Goal: Book appointment/travel/reservation

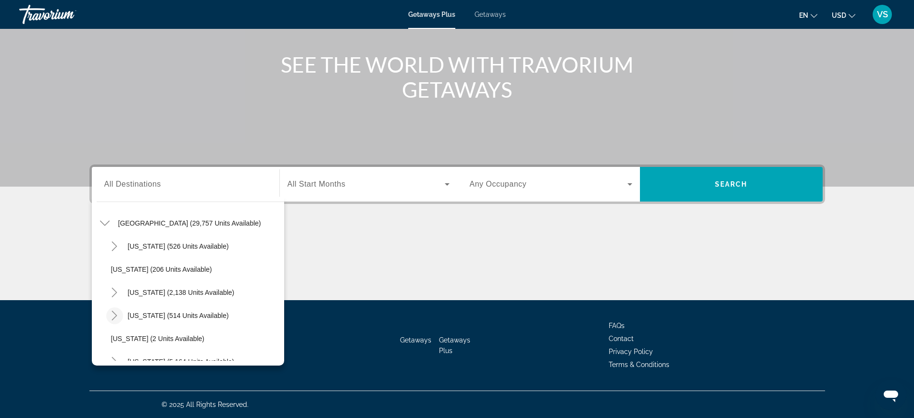
scroll to position [88, 0]
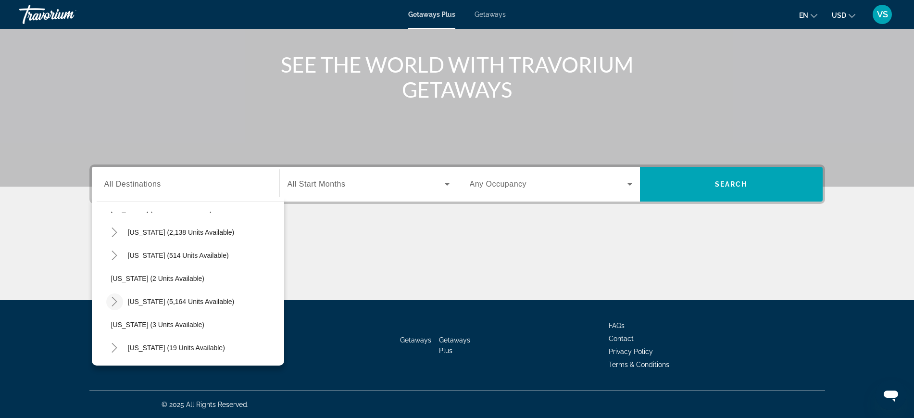
click at [115, 301] on icon "Toggle Florida (5,164 units available)" at bounding box center [115, 302] width 10 height 10
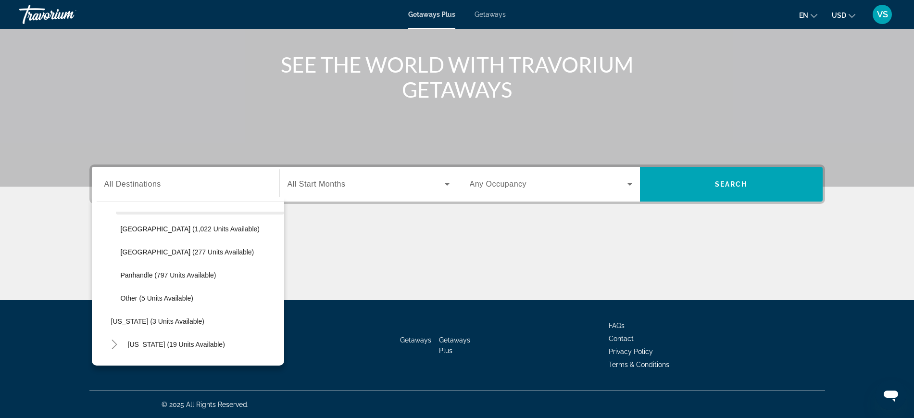
scroll to position [208, 0]
click at [150, 225] on span "[GEOGRAPHIC_DATA] (1,022 units available)" at bounding box center [190, 228] width 139 height 8
type input "**********"
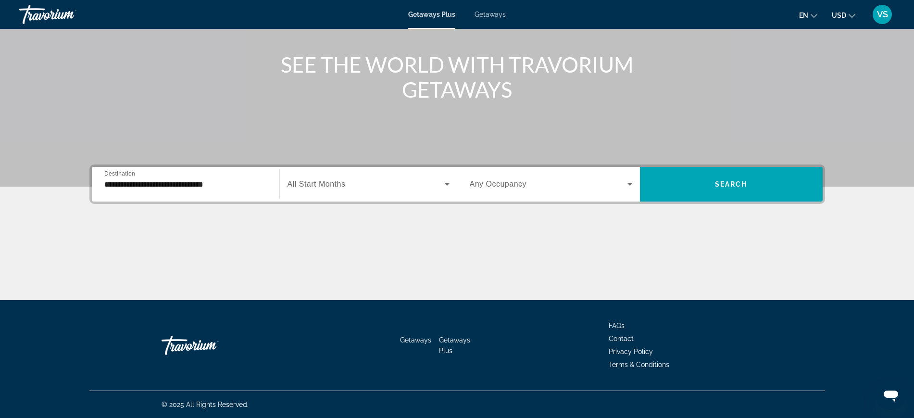
click at [304, 185] on span "All Start Months" at bounding box center [316, 184] width 58 height 8
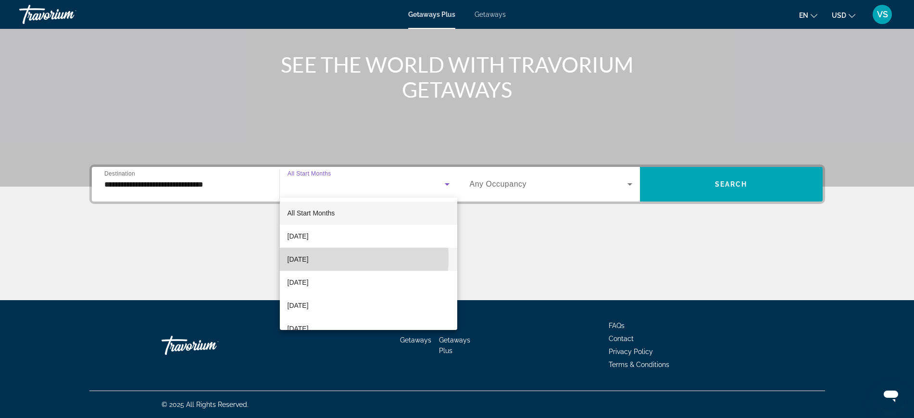
click at [309, 258] on span "[DATE]" at bounding box center [297, 259] width 21 height 12
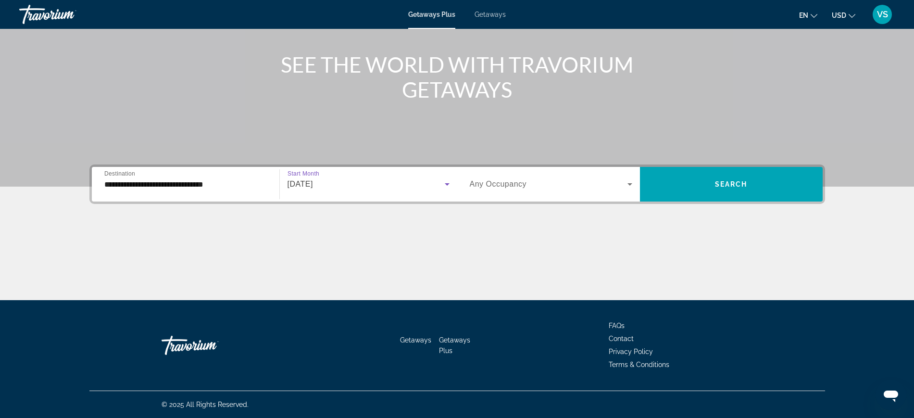
click at [504, 185] on span "Any Occupancy" at bounding box center [498, 184] width 57 height 8
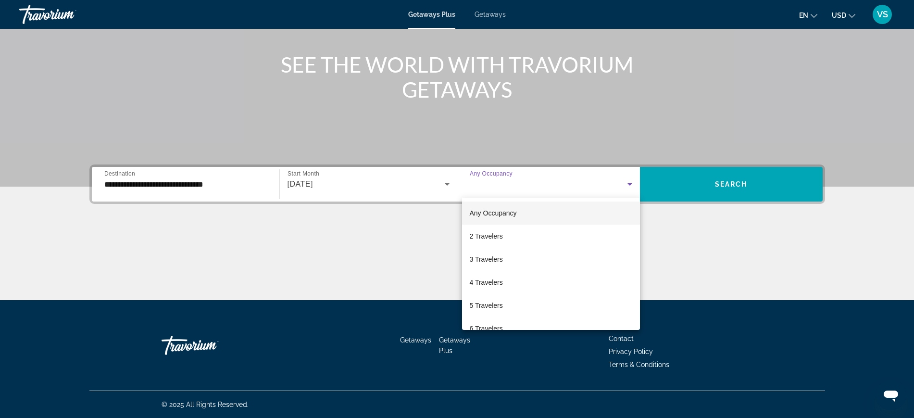
click at [497, 215] on span "Any Occupancy" at bounding box center [493, 213] width 47 height 8
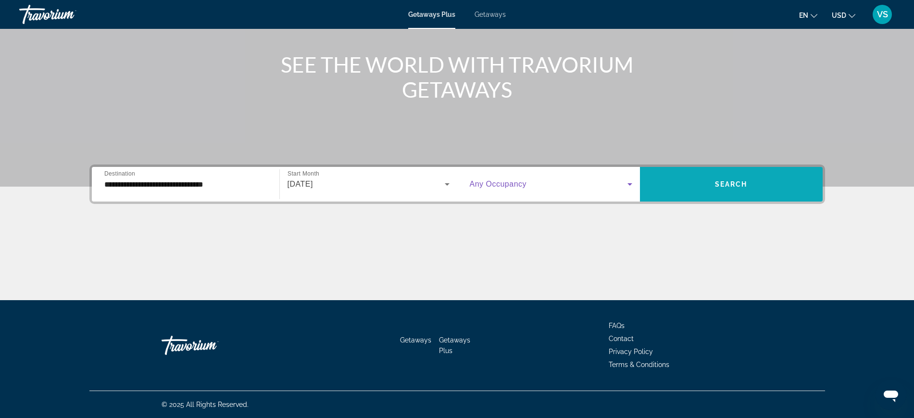
click at [716, 178] on span "Search widget" at bounding box center [731, 184] width 183 height 23
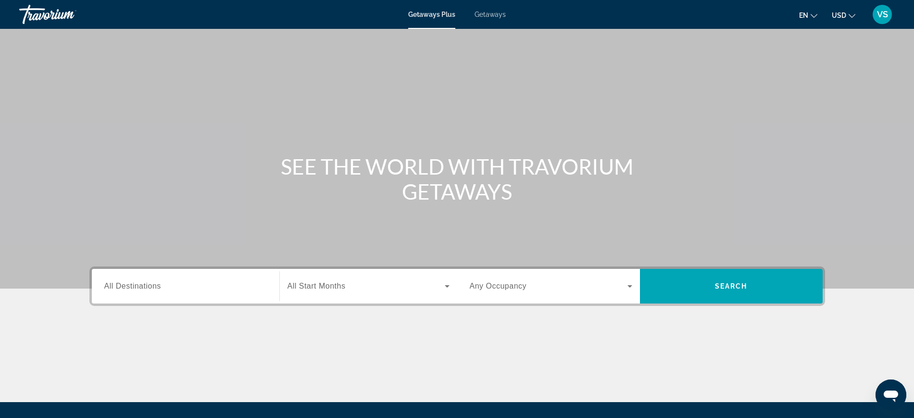
click at [136, 285] on span "All Destinations" at bounding box center [132, 286] width 57 height 8
click at [136, 285] on input "Destination All Destinations" at bounding box center [185, 287] width 162 height 12
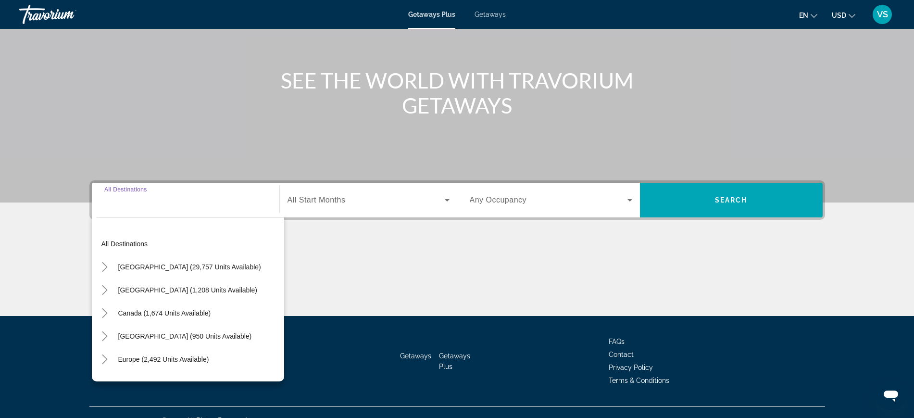
scroll to position [102, 0]
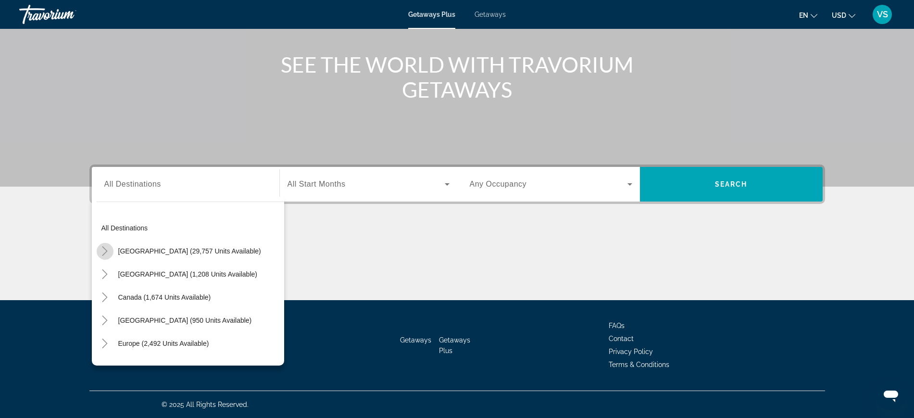
click at [100, 252] on icon "Toggle United States (29,757 units available)" at bounding box center [105, 251] width 10 height 10
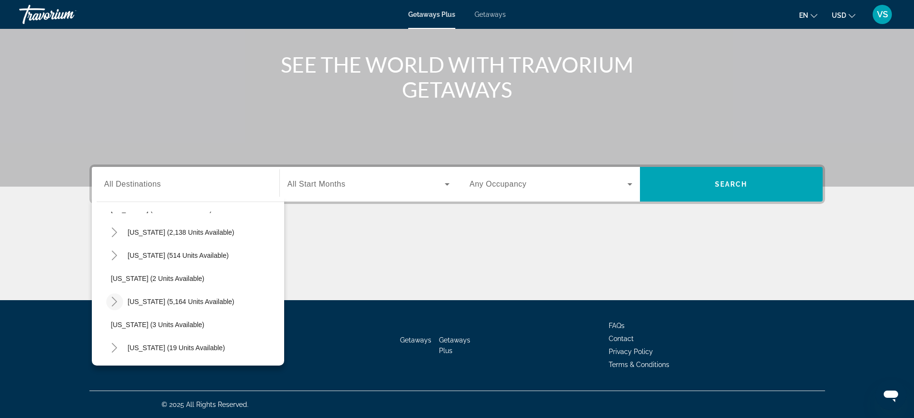
click at [109, 300] on mat-icon "Toggle Florida (5,164 units available)" at bounding box center [114, 301] width 17 height 17
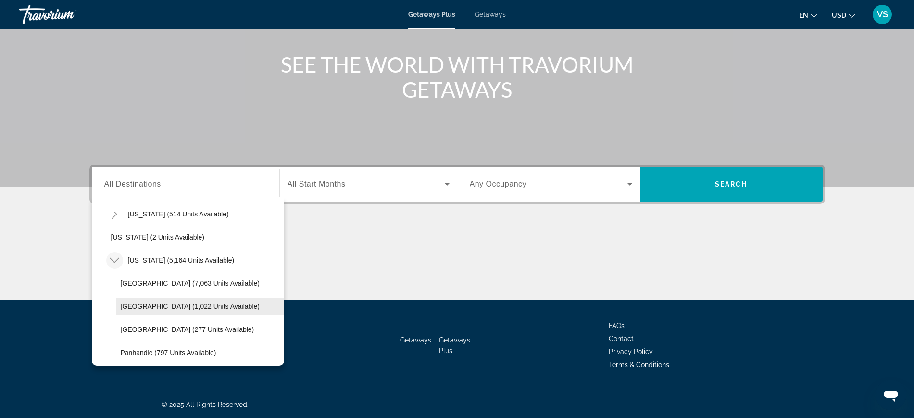
scroll to position [148, 0]
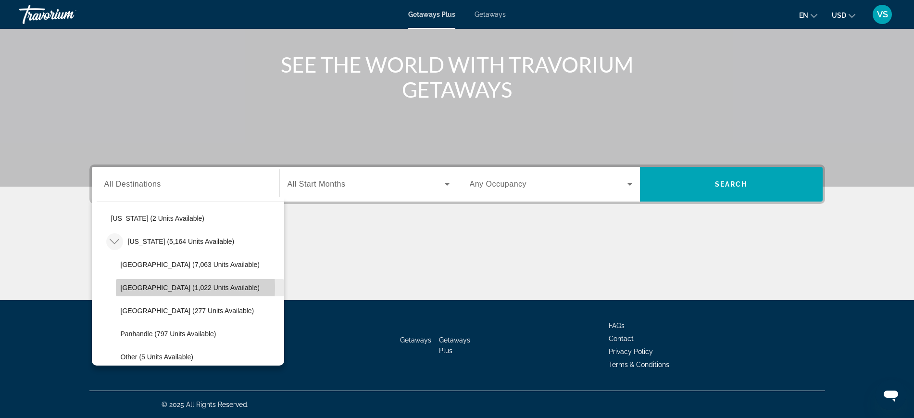
click at [150, 287] on span "[GEOGRAPHIC_DATA] (1,022 units available)" at bounding box center [190, 288] width 139 height 8
type input "**********"
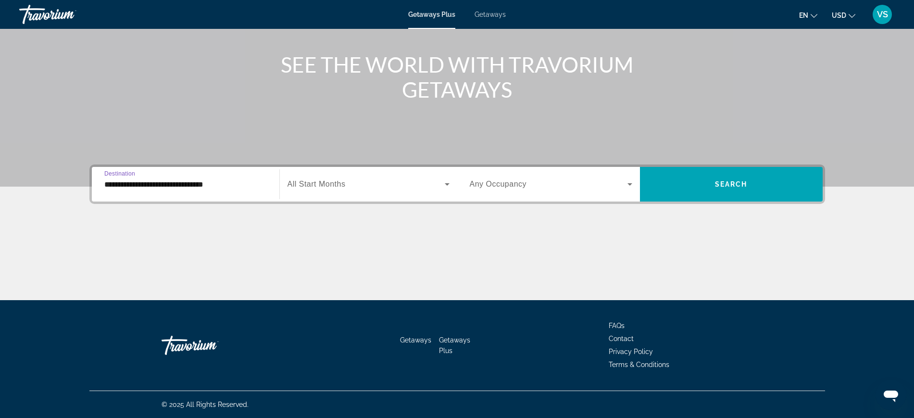
click at [356, 180] on span "Search widget" at bounding box center [365, 184] width 157 height 12
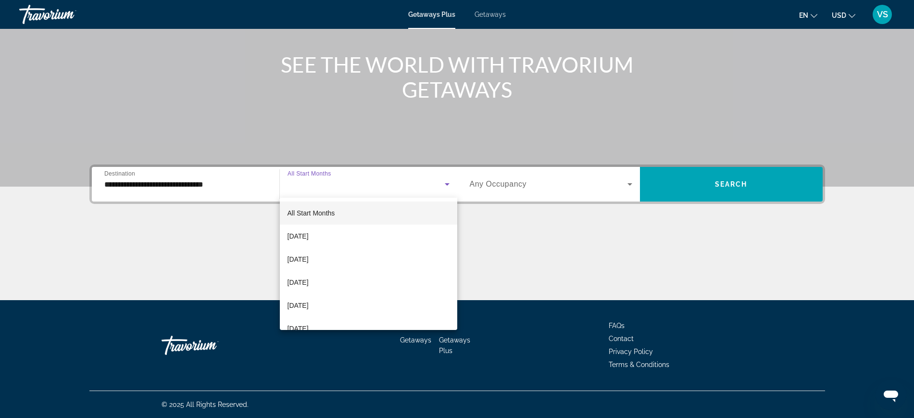
drag, startPoint x: 323, startPoint y: 261, endPoint x: 339, endPoint y: 262, distance: 16.4
click at [309, 261] on span "[DATE]" at bounding box center [297, 259] width 21 height 12
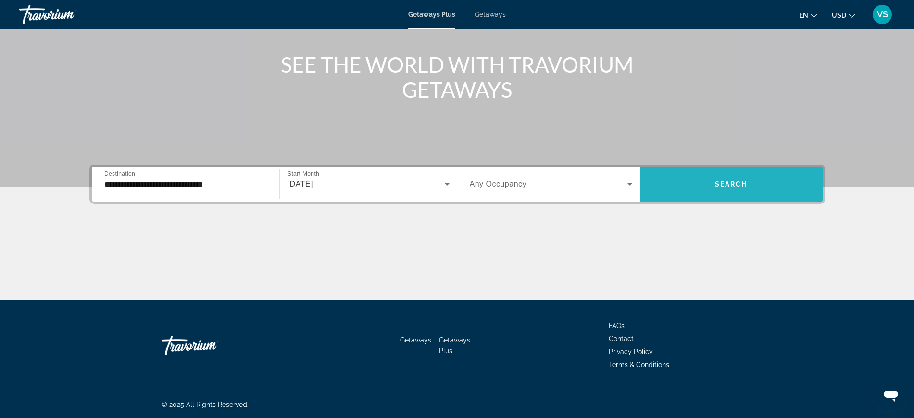
click at [715, 183] on span "Search" at bounding box center [731, 184] width 33 height 8
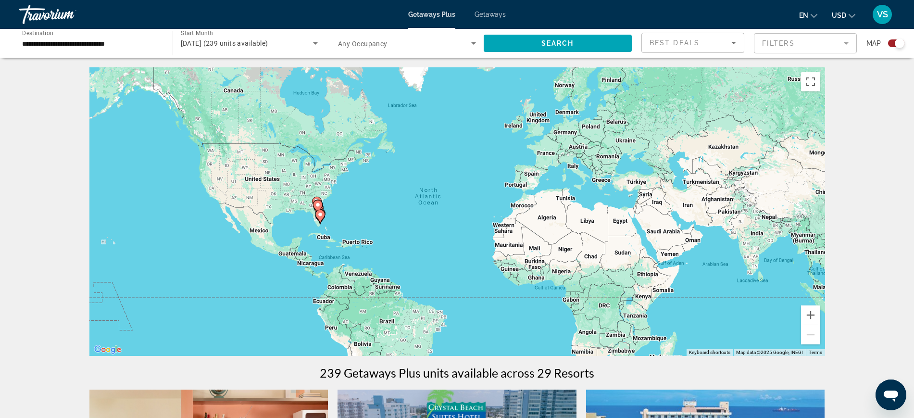
click at [491, 13] on span "Getaways" at bounding box center [490, 15] width 31 height 8
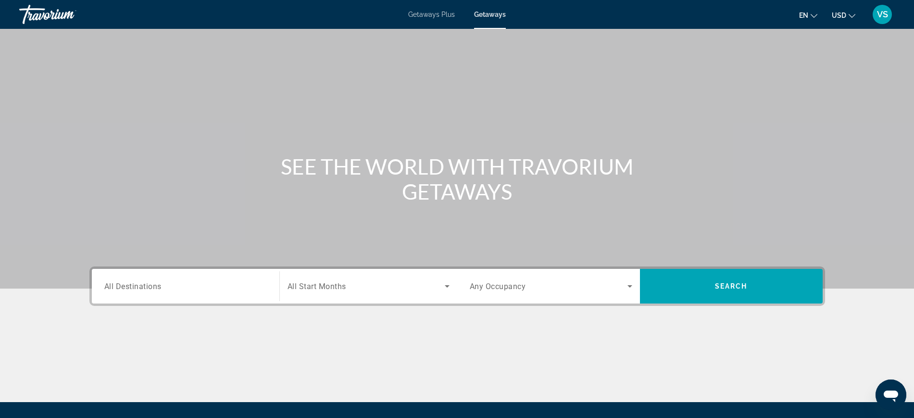
click at [148, 284] on span "All Destinations" at bounding box center [132, 285] width 57 height 9
click at [148, 284] on input "Destination All Destinations" at bounding box center [185, 287] width 162 height 12
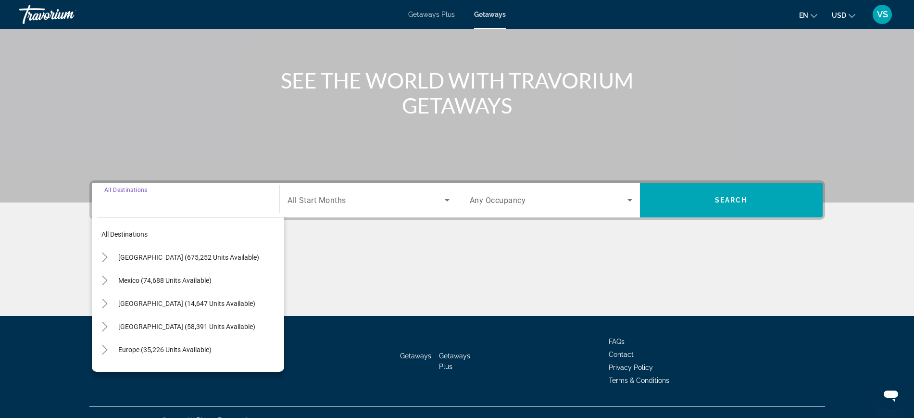
scroll to position [102, 0]
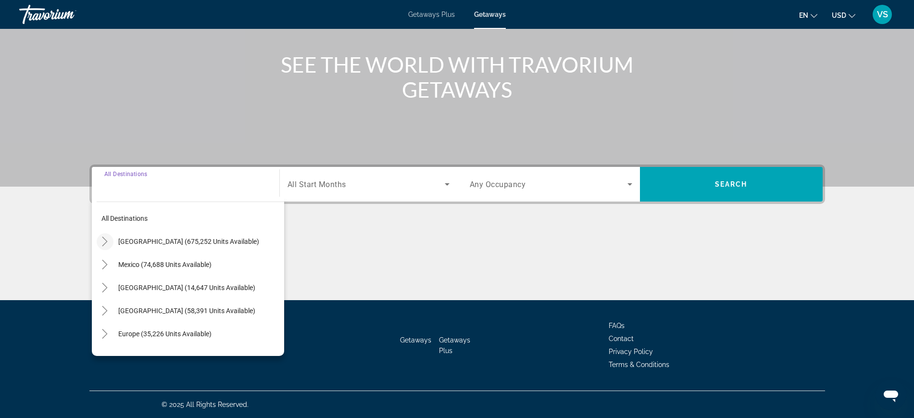
click at [104, 240] on icon "Toggle United States (675,252 units available)" at bounding box center [105, 242] width 10 height 10
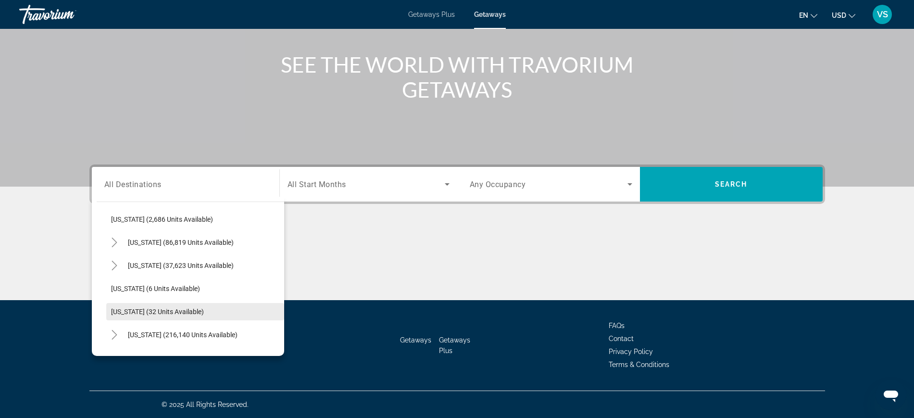
scroll to position [88, 0]
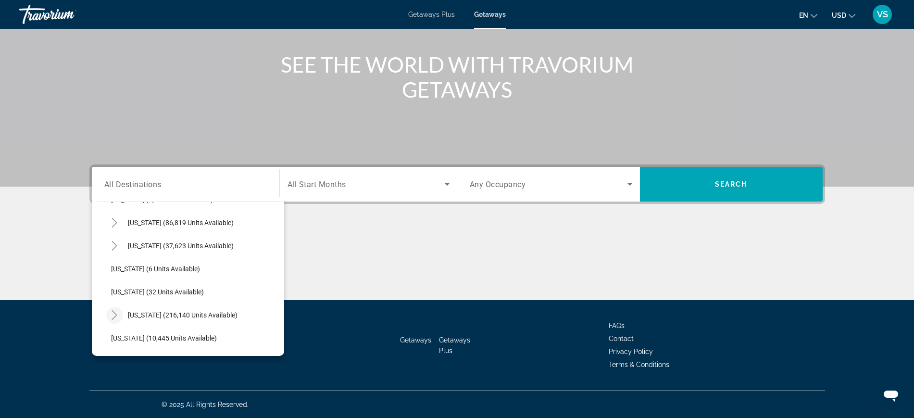
click at [112, 312] on icon "Toggle Florida (216,140 units available)" at bounding box center [115, 315] width 10 height 10
click at [117, 314] on icon "Toggle Florida (216,140 units available)" at bounding box center [115, 314] width 10 height 5
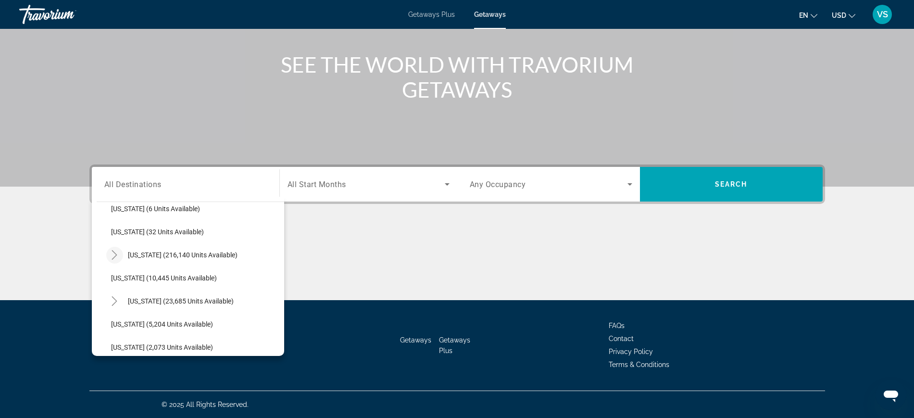
click at [114, 254] on icon "Toggle Florida (216,140 units available)" at bounding box center [115, 255] width 10 height 10
click at [162, 299] on span "[GEOGRAPHIC_DATA] (58,504 units available)" at bounding box center [189, 301] width 137 height 8
type input "**********"
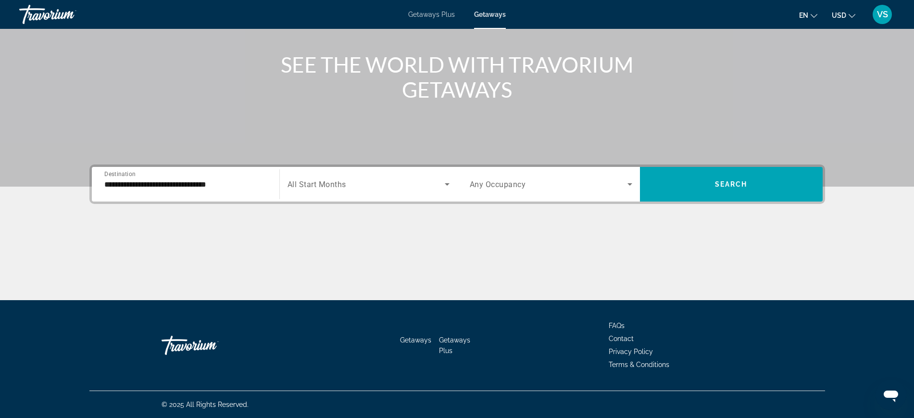
click at [338, 180] on span "All Start Months" at bounding box center [316, 184] width 59 height 9
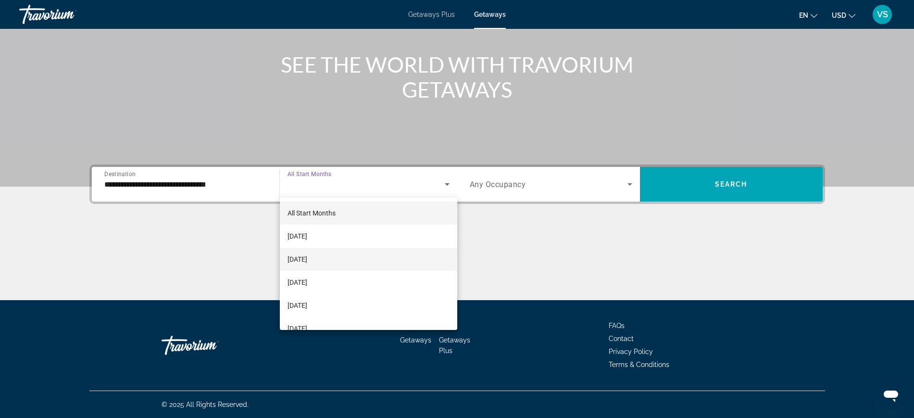
click at [307, 261] on span "[DATE]" at bounding box center [297, 259] width 20 height 12
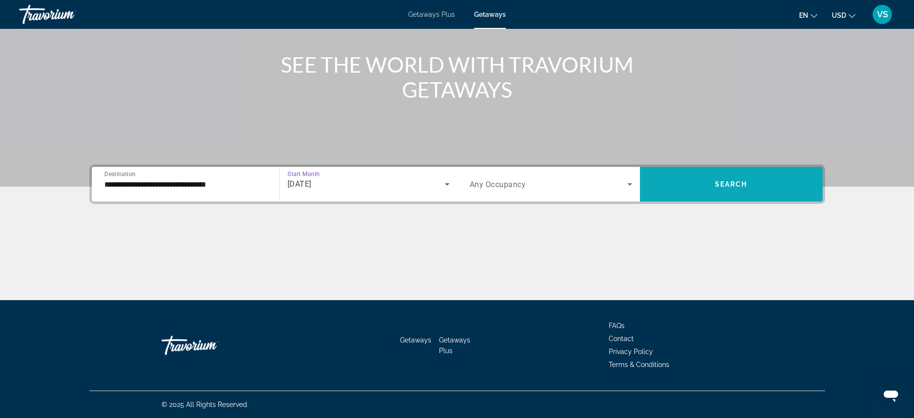
click at [751, 193] on span "Search widget" at bounding box center [731, 184] width 183 height 23
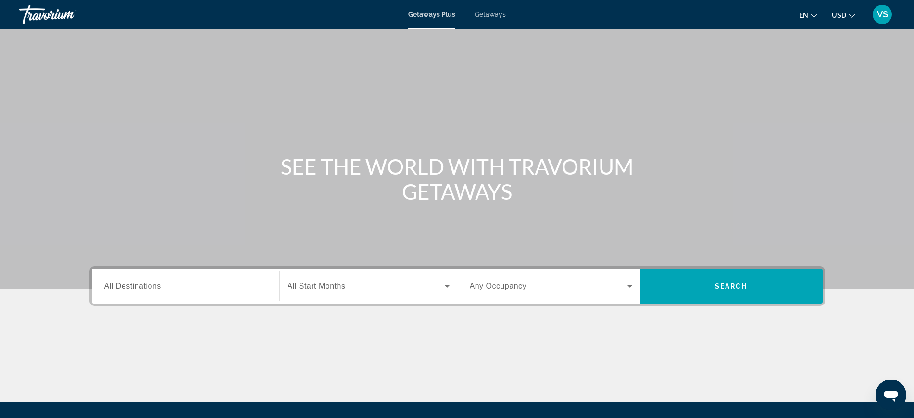
click at [492, 12] on span "Getaways" at bounding box center [490, 15] width 31 height 8
click at [130, 284] on span "All Destinations" at bounding box center [132, 286] width 57 height 8
click at [130, 284] on input "Destination All Destinations" at bounding box center [185, 287] width 162 height 12
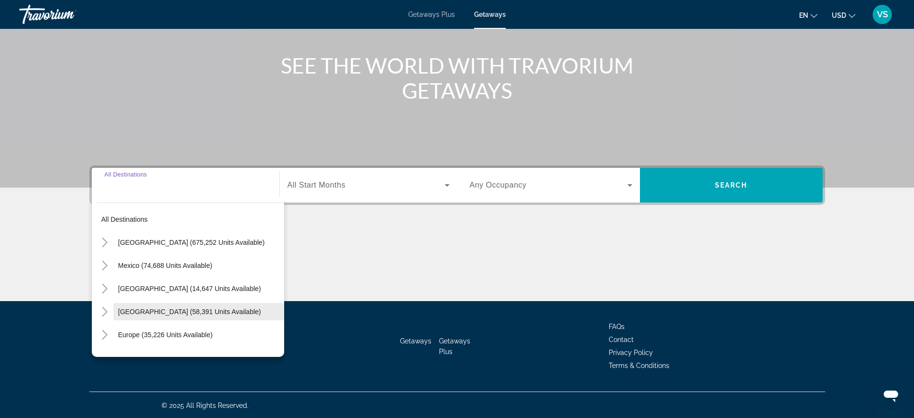
scroll to position [102, 0]
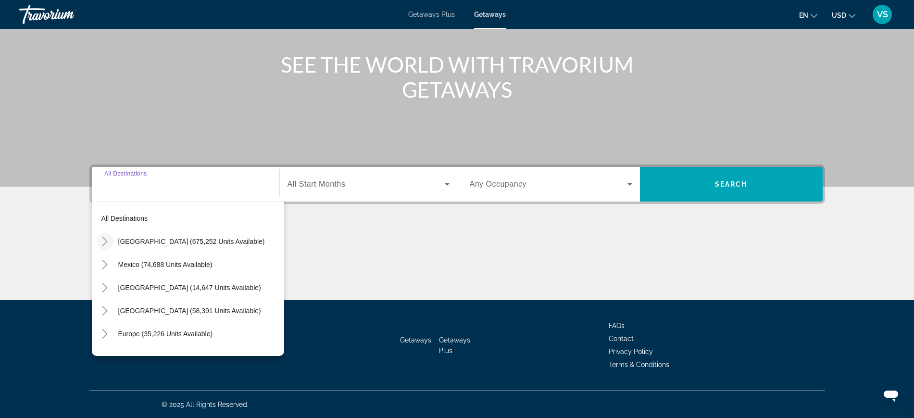
click at [103, 239] on icon "Toggle United States (675,252 units available)" at bounding box center [105, 242] width 10 height 10
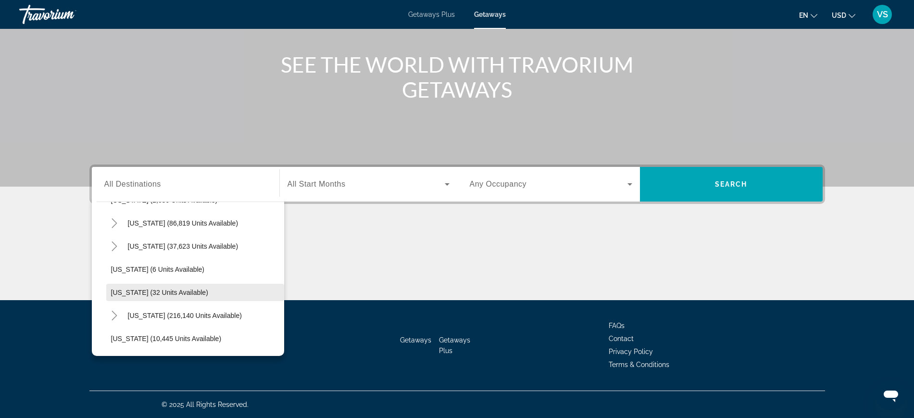
scroll to position [88, 0]
click at [111, 315] on icon "Toggle Florida (216,140 units available)" at bounding box center [115, 315] width 10 height 10
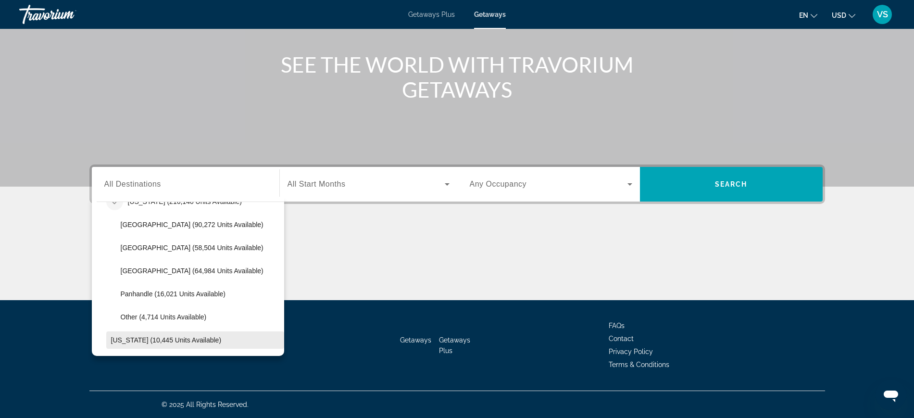
scroll to position [208, 0]
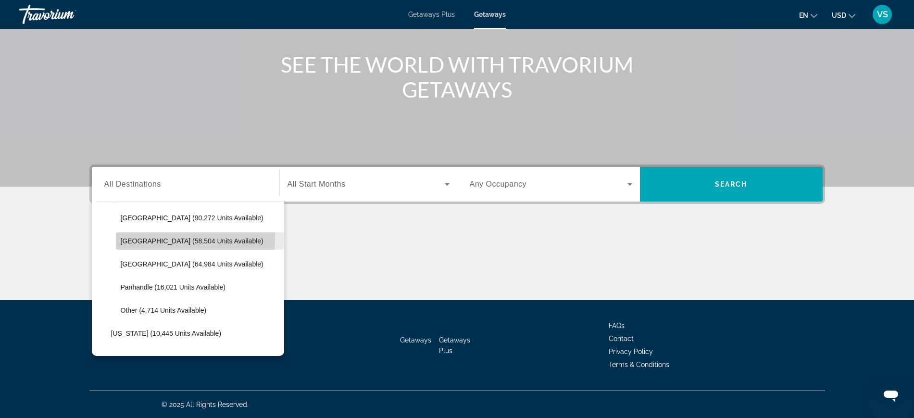
click at [148, 239] on span "[GEOGRAPHIC_DATA] (58,504 units available)" at bounding box center [192, 241] width 143 height 8
type input "**********"
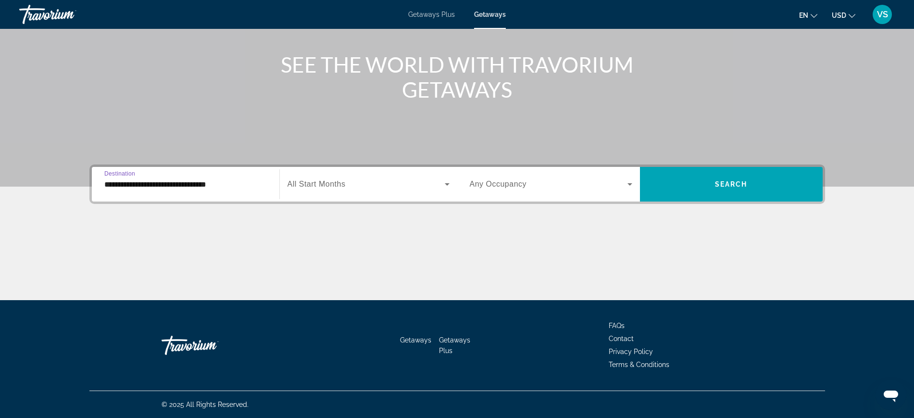
click at [334, 183] on span "All Start Months" at bounding box center [316, 184] width 58 height 8
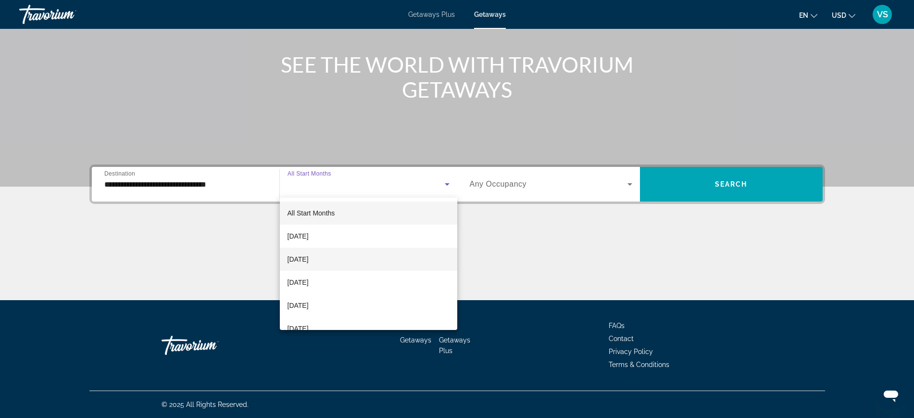
click at [309, 260] on span "[DATE]" at bounding box center [297, 259] width 21 height 12
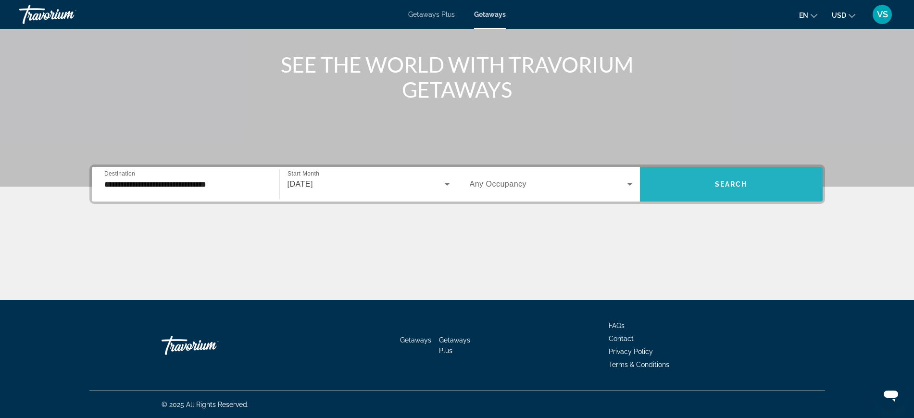
click at [726, 184] on span "Search" at bounding box center [731, 184] width 33 height 8
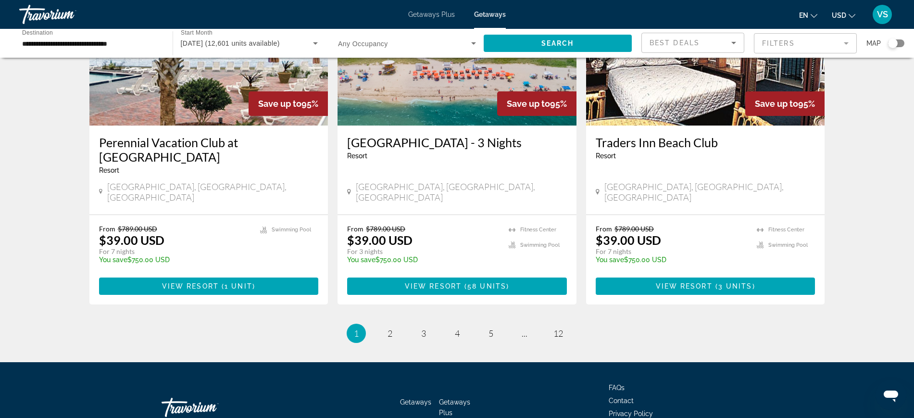
scroll to position [1152, 0]
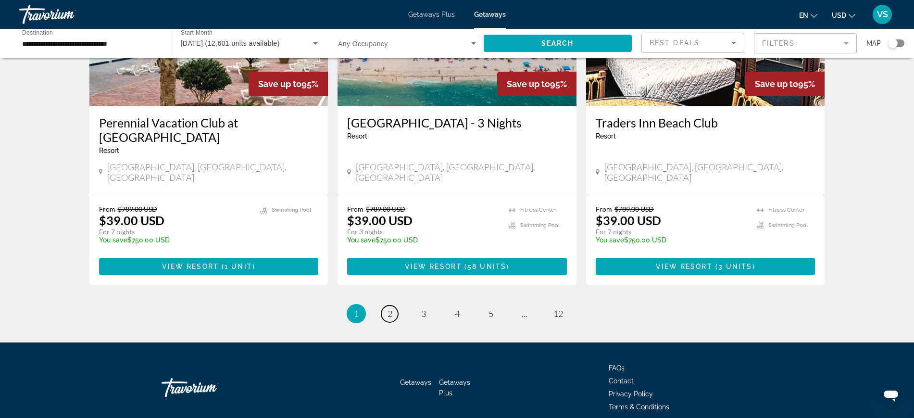
drag, startPoint x: 392, startPoint y: 269, endPoint x: 397, endPoint y: 274, distance: 6.8
click at [392, 308] on span "2" at bounding box center [389, 313] width 5 height 11
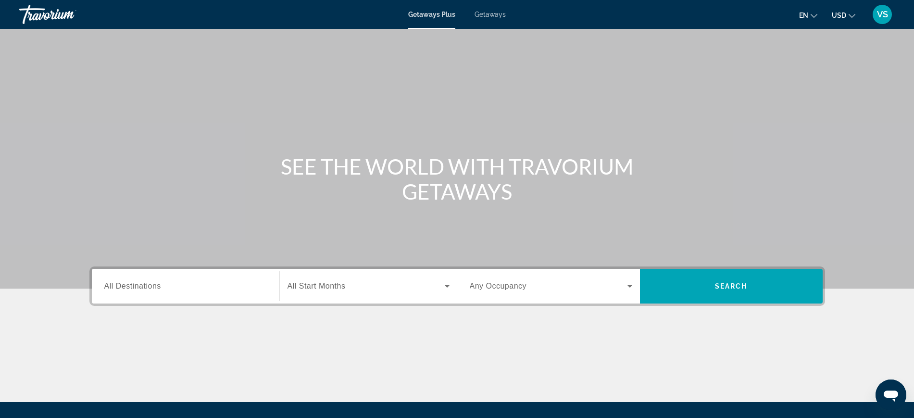
click at [492, 14] on span "Getaways" at bounding box center [490, 15] width 31 height 8
click at [121, 286] on span "All Destinations" at bounding box center [132, 286] width 57 height 8
click at [121, 286] on input "Destination All Destinations" at bounding box center [185, 287] width 162 height 12
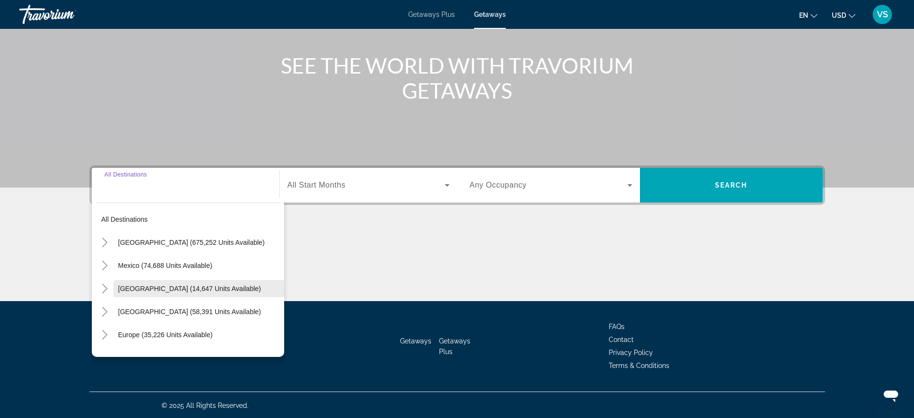
scroll to position [102, 0]
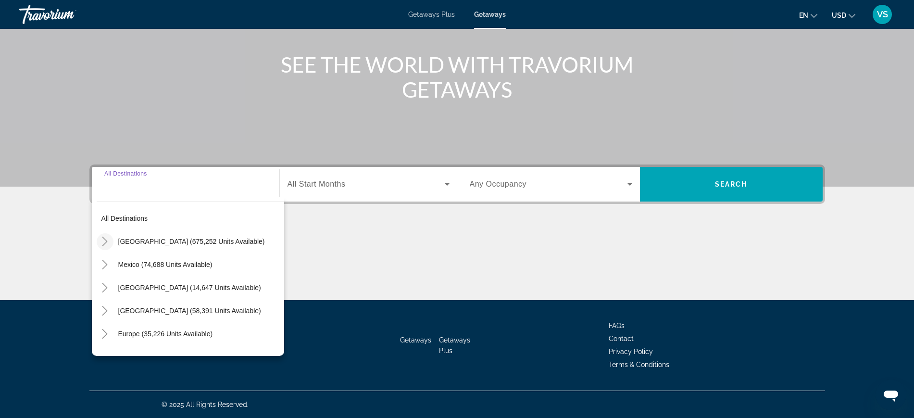
click at [101, 240] on icon "Toggle United States (675,252 units available)" at bounding box center [105, 242] width 10 height 10
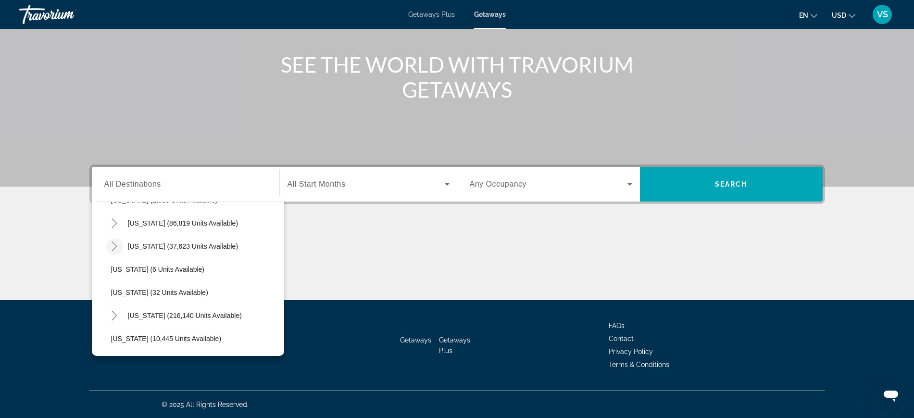
scroll to position [88, 0]
click at [113, 312] on icon "Toggle Florida (216,140 units available)" at bounding box center [115, 315] width 10 height 10
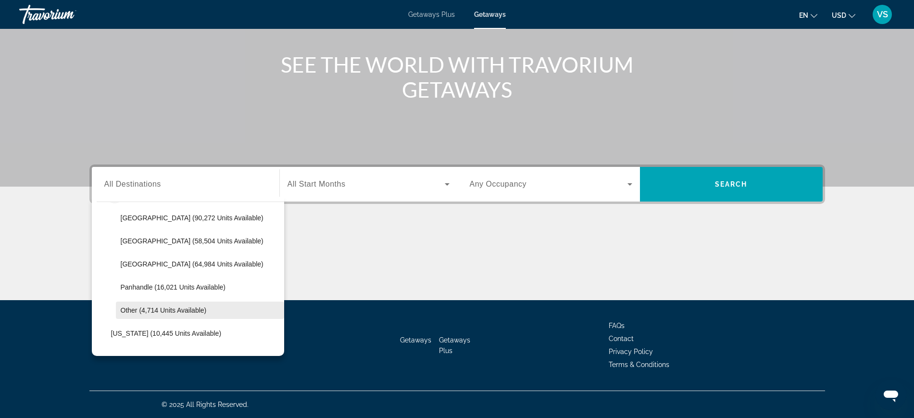
scroll to position [148, 0]
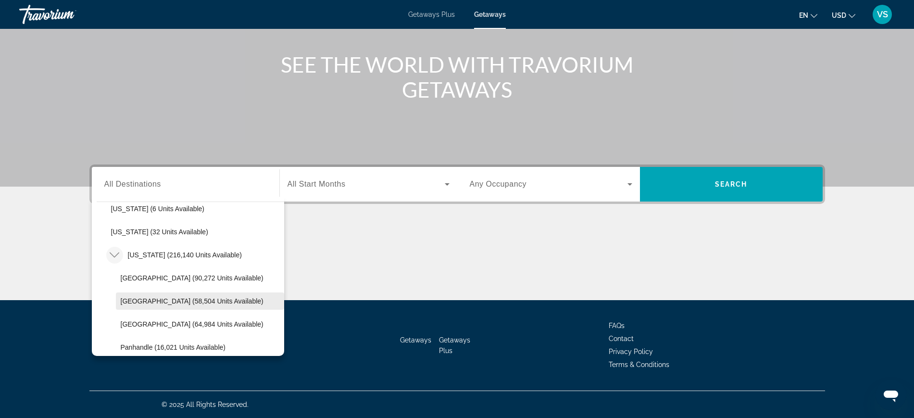
click at [159, 300] on span "[GEOGRAPHIC_DATA] (58,504 units available)" at bounding box center [192, 301] width 143 height 8
type input "**********"
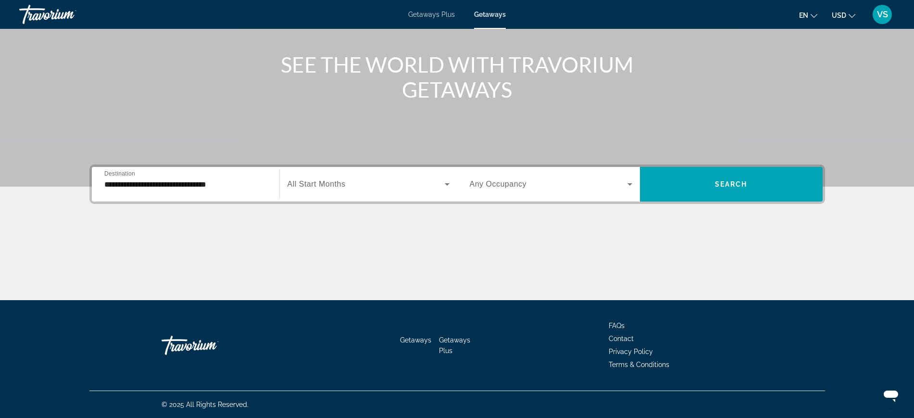
click at [322, 181] on span "All Start Months" at bounding box center [316, 184] width 58 height 8
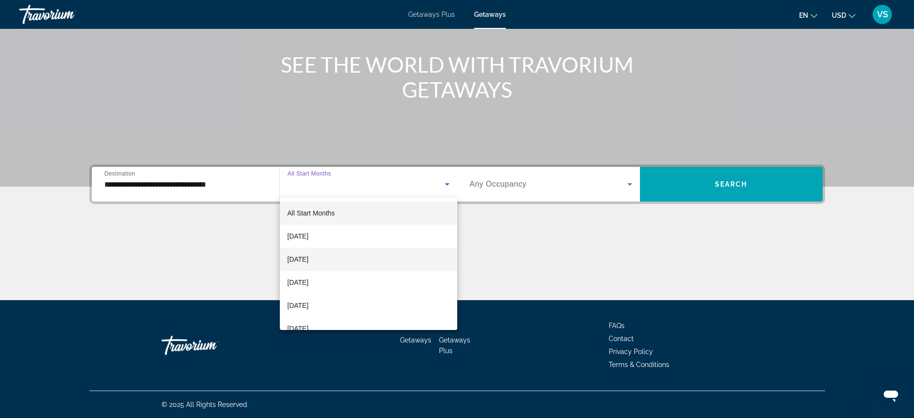
click at [309, 262] on span "[DATE]" at bounding box center [297, 259] width 21 height 12
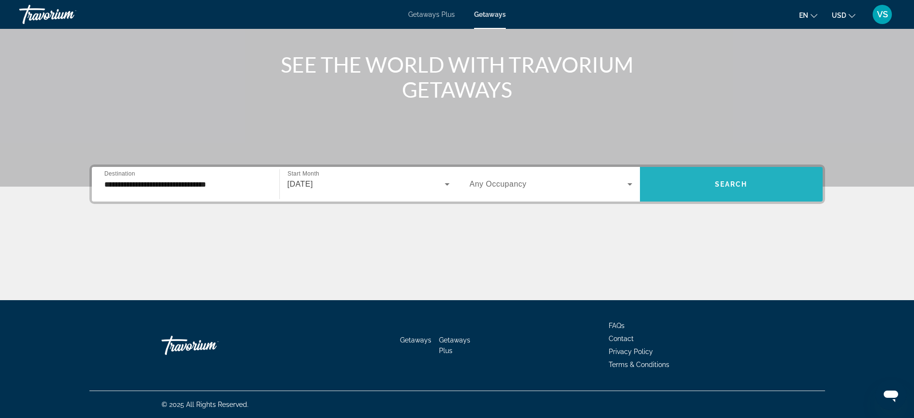
click at [750, 188] on span "Search widget" at bounding box center [731, 184] width 183 height 23
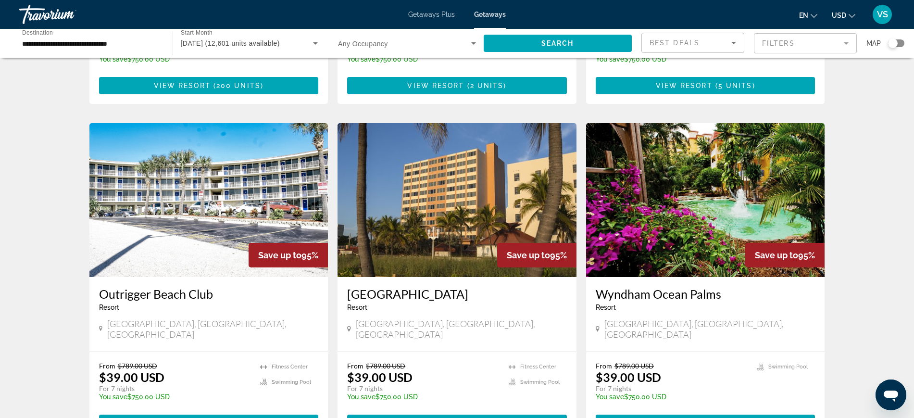
scroll to position [661, 0]
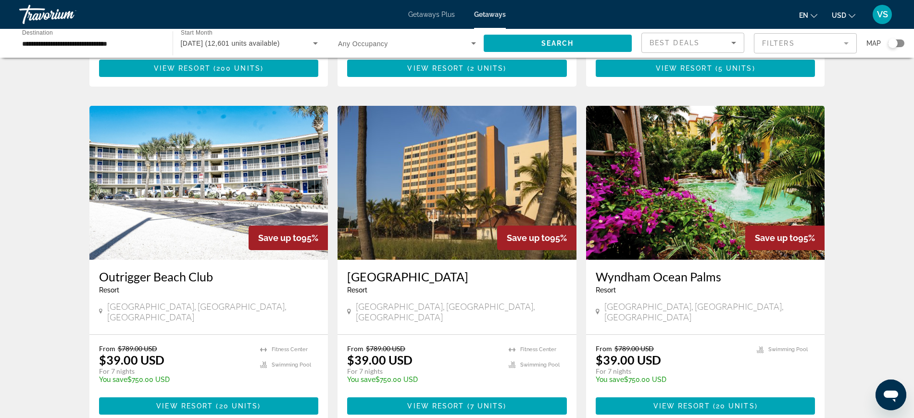
click at [661, 167] on img "Main content" at bounding box center [705, 183] width 239 height 154
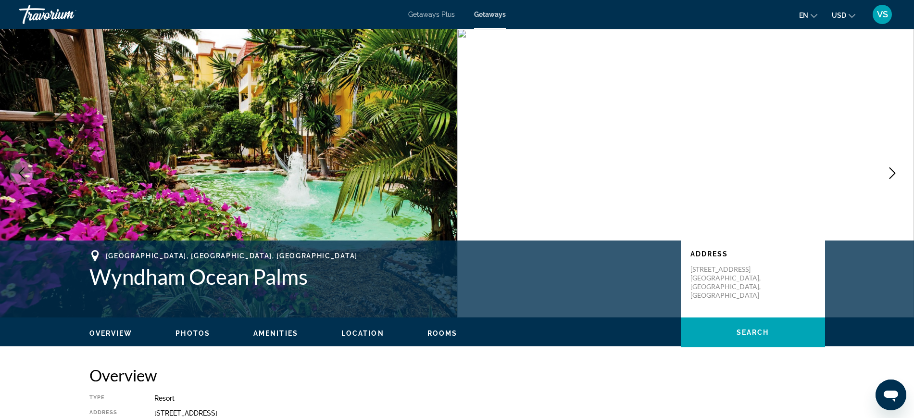
click at [893, 173] on icon "Next image" at bounding box center [893, 173] width 12 height 12
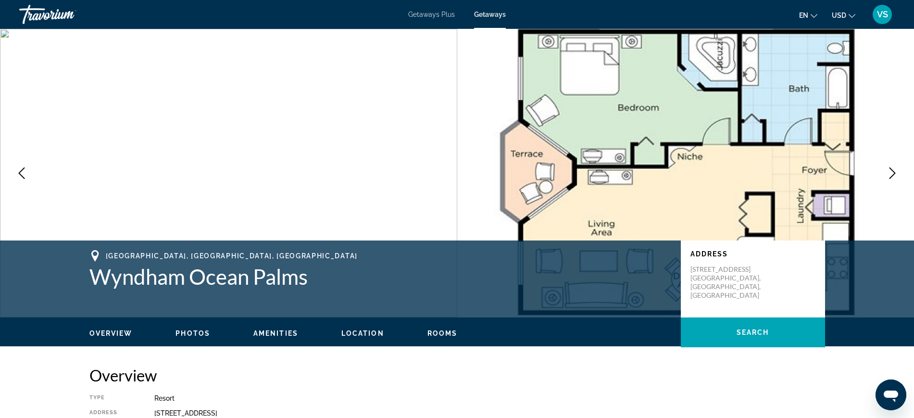
click at [893, 177] on icon "Next image" at bounding box center [893, 173] width 12 height 12
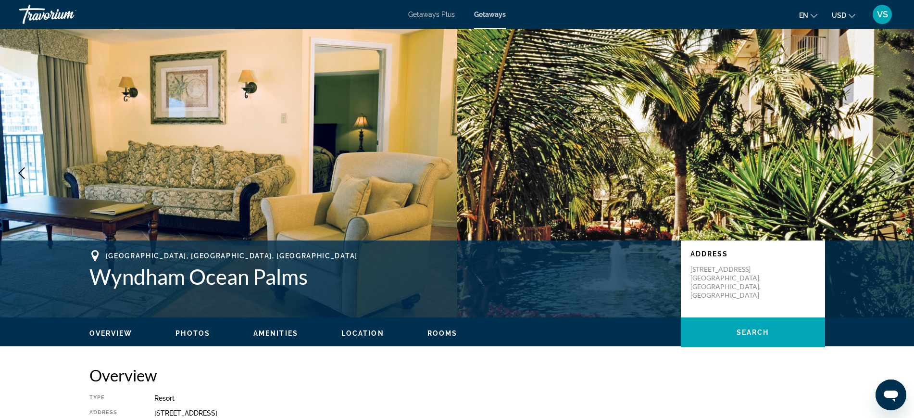
click at [893, 172] on icon "Next image" at bounding box center [892, 173] width 6 height 12
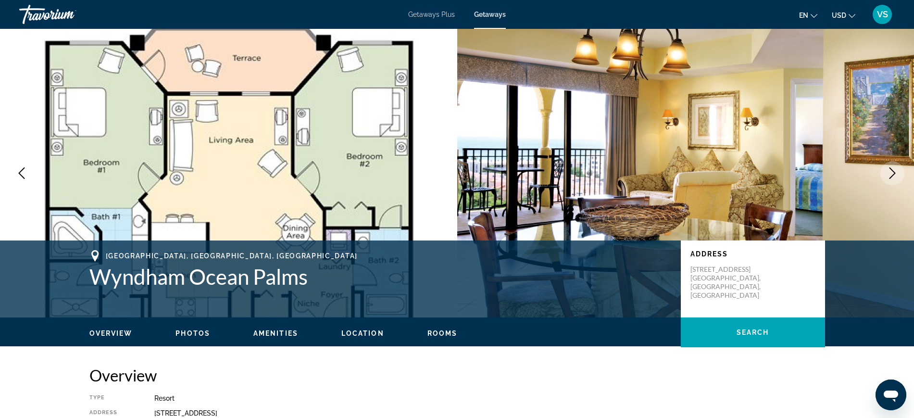
click at [893, 172] on icon "Next image" at bounding box center [892, 173] width 6 height 12
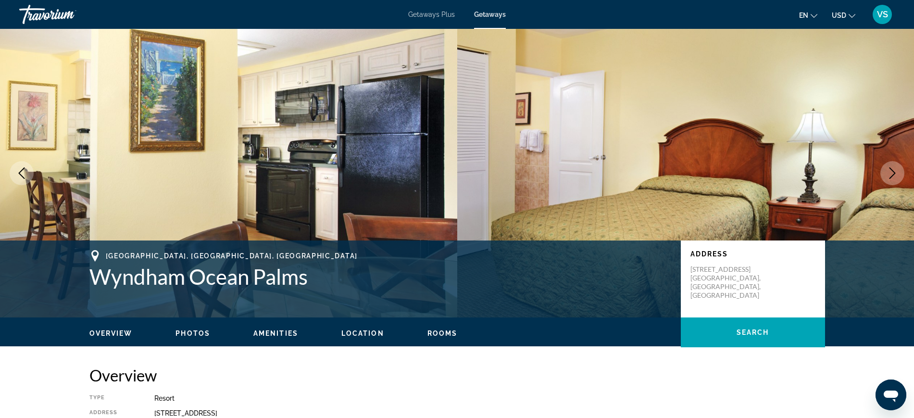
click at [901, 174] on button "Next image" at bounding box center [892, 173] width 24 height 24
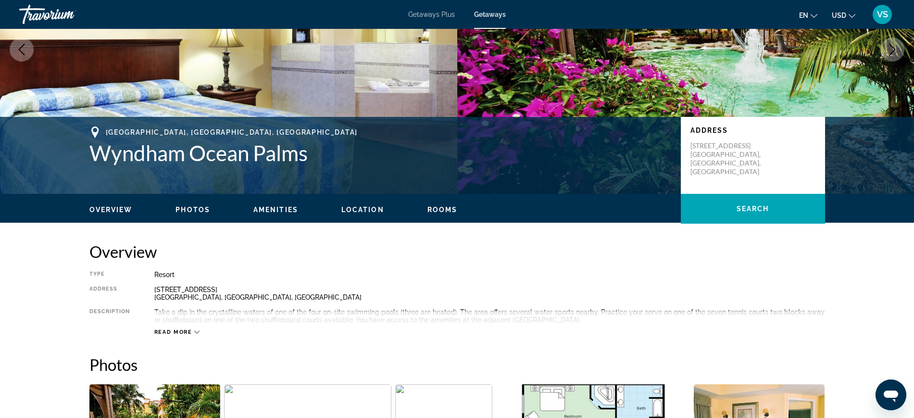
scroll to position [240, 0]
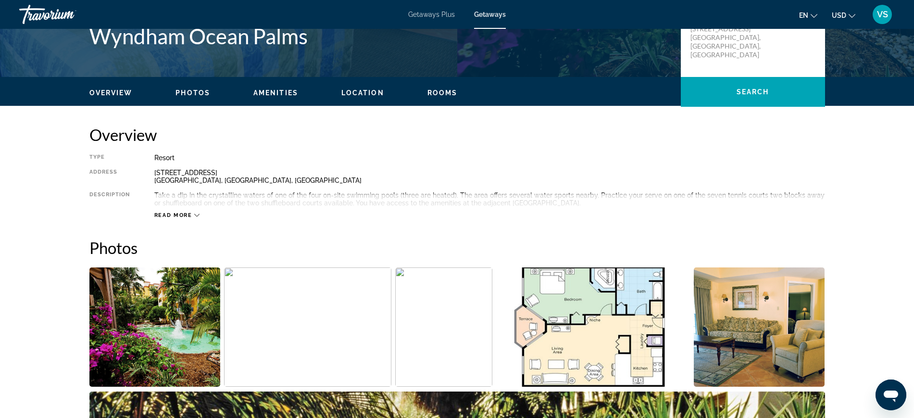
click at [214, 170] on div "615 N. Ocean Blvd. Pompano Beach, FL, USA" at bounding box center [489, 176] width 671 height 15
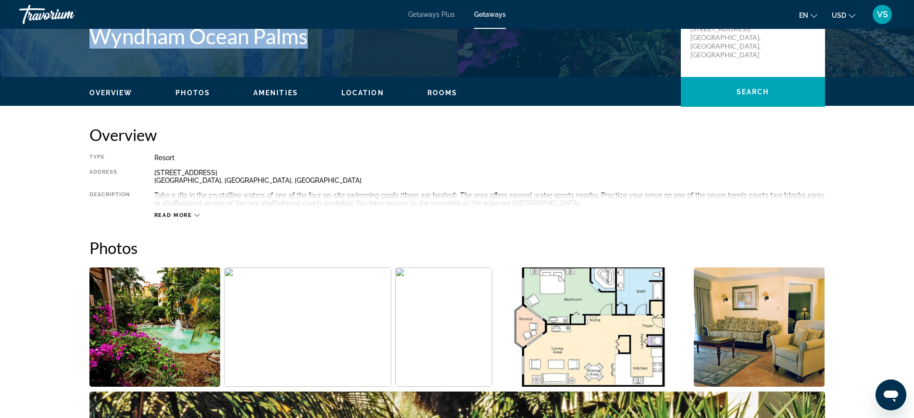
drag, startPoint x: 87, startPoint y: 37, endPoint x: 307, endPoint y: 39, distance: 219.7
click at [307, 39] on div "Pompano Beach, FL, USA Wyndham Ocean Palms Address 615 N. Ocean Blvd. Pompano B…" at bounding box center [457, 39] width 774 height 58
copy h1 "Wyndham Ocean Palms"
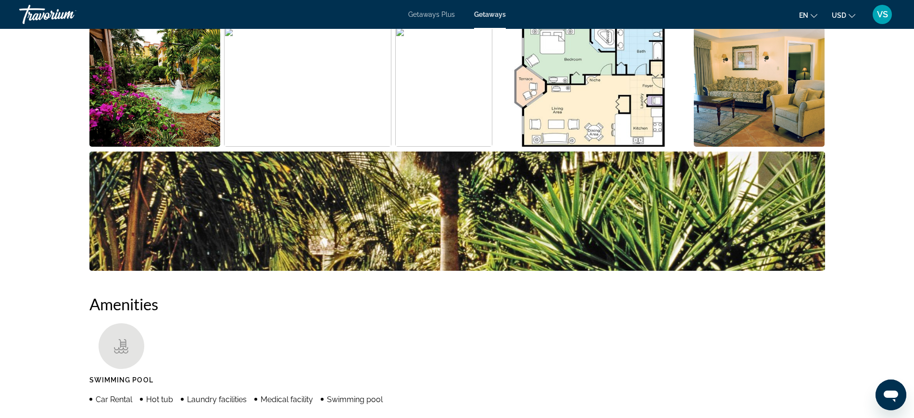
scroll to position [481, 0]
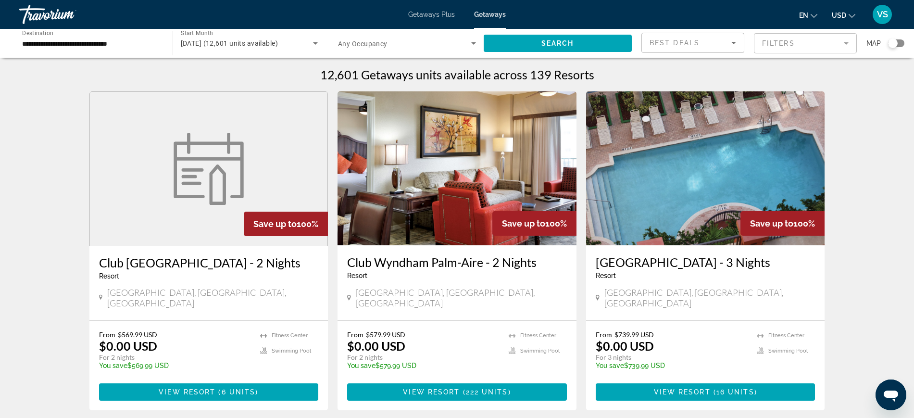
drag, startPoint x: 425, startPoint y: 12, endPoint x: 434, endPoint y: 15, distance: 9.1
click at [425, 12] on span "Getaways Plus" at bounding box center [431, 15] width 47 height 8
